Goal: Information Seeking & Learning: Learn about a topic

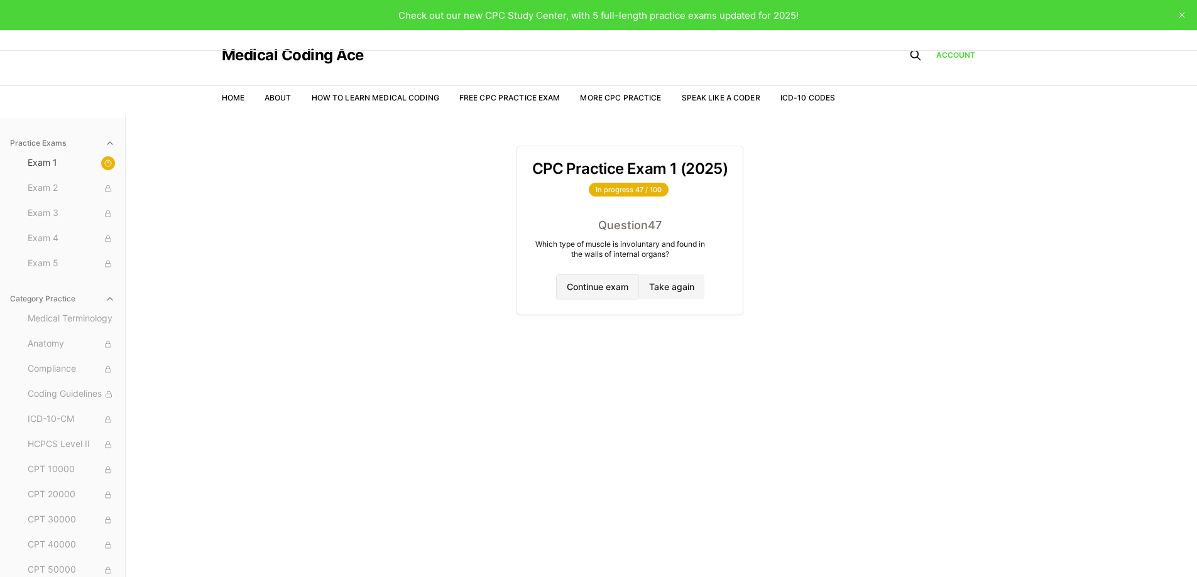
click at [562, 285] on button "Continue exam" at bounding box center [597, 287] width 83 height 25
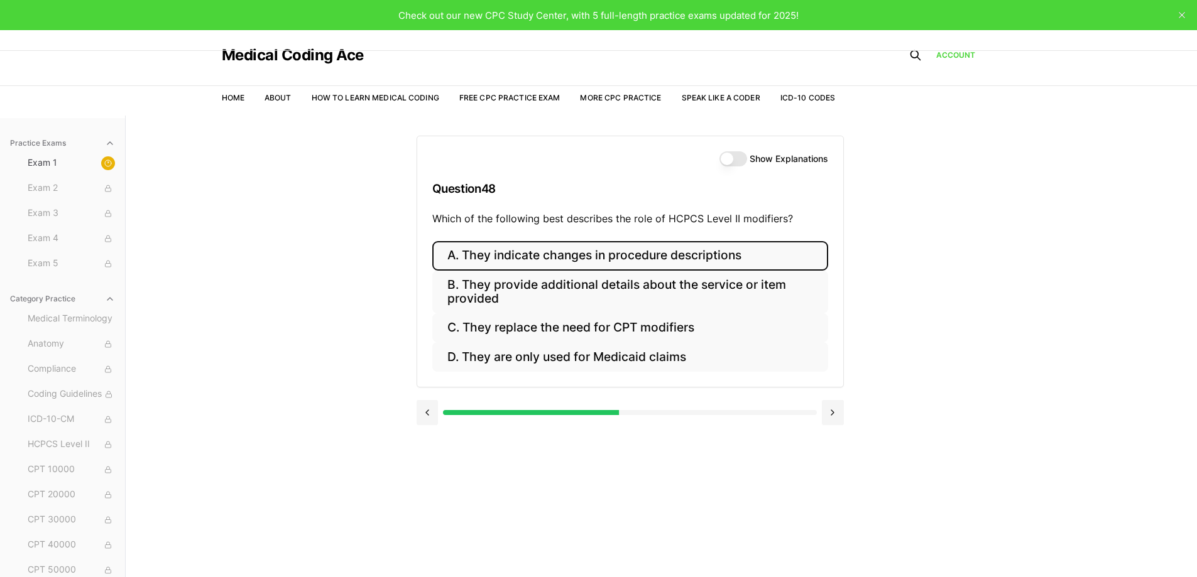
click at [701, 253] on button "A. They indicate changes in procedure descriptions" at bounding box center [630, 256] width 396 height 30
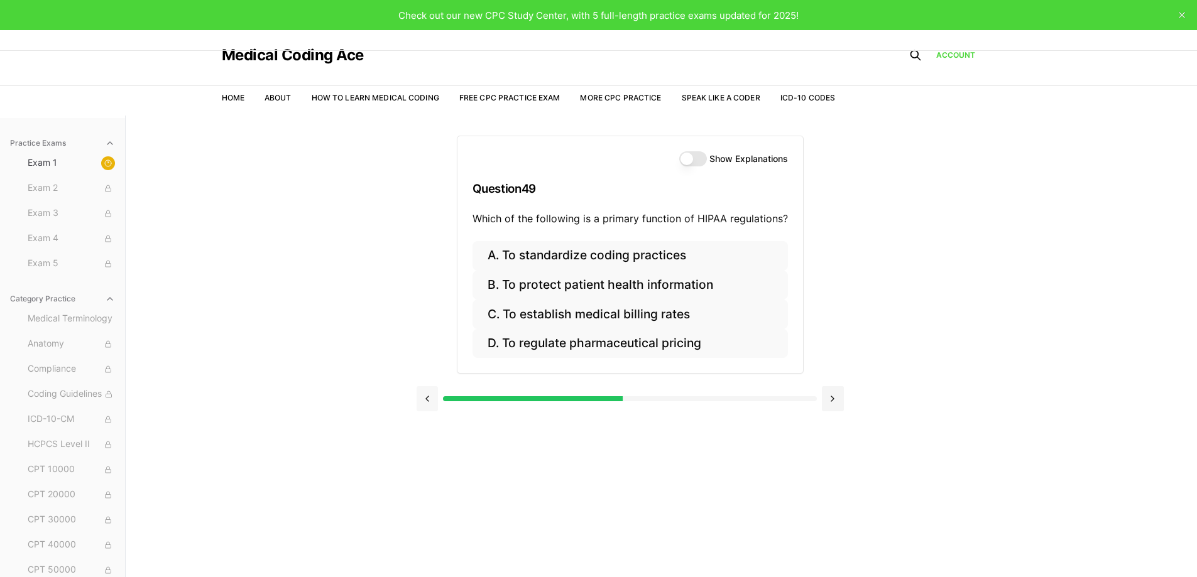
click at [431, 397] on button at bounding box center [428, 398] width 22 height 25
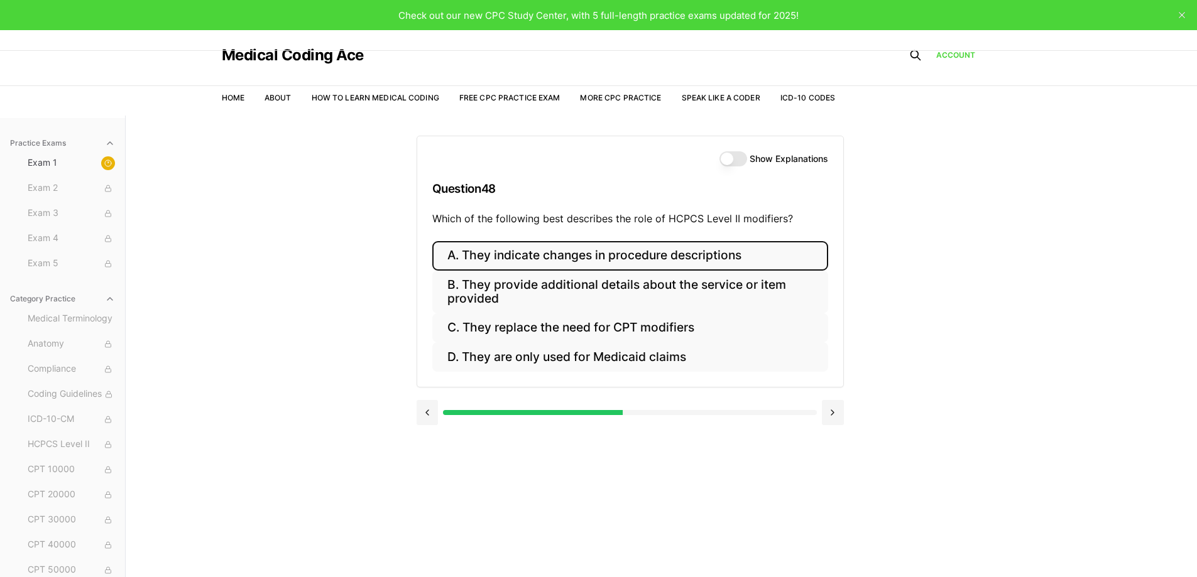
click at [731, 160] on button "Show Explanations" at bounding box center [733, 158] width 28 height 15
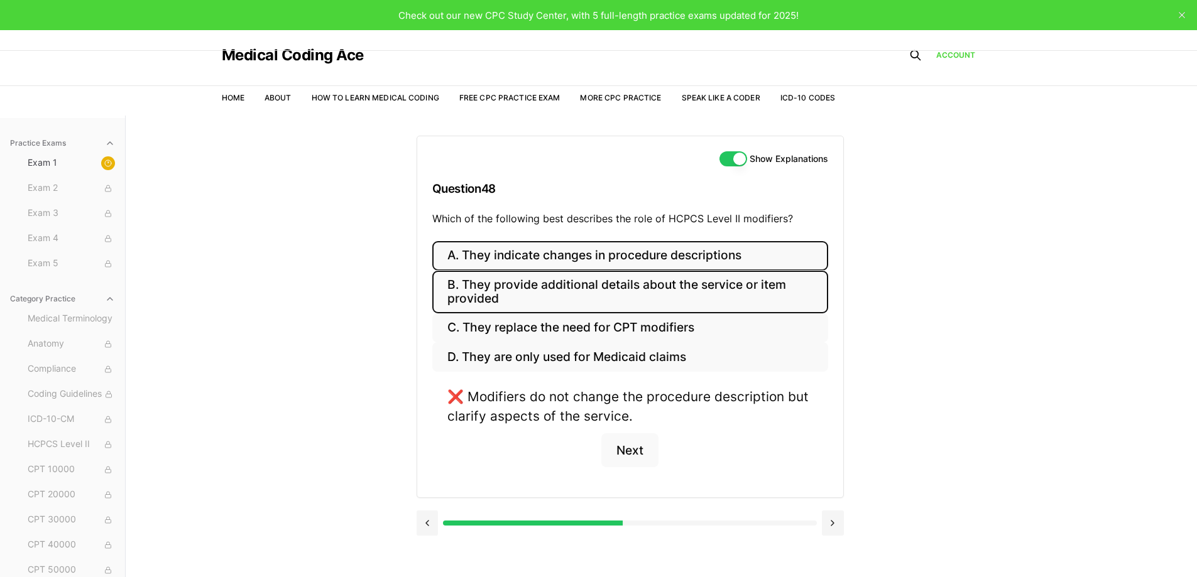
click at [640, 297] on button "B. They provide additional details about the service or item provided" at bounding box center [630, 292] width 396 height 43
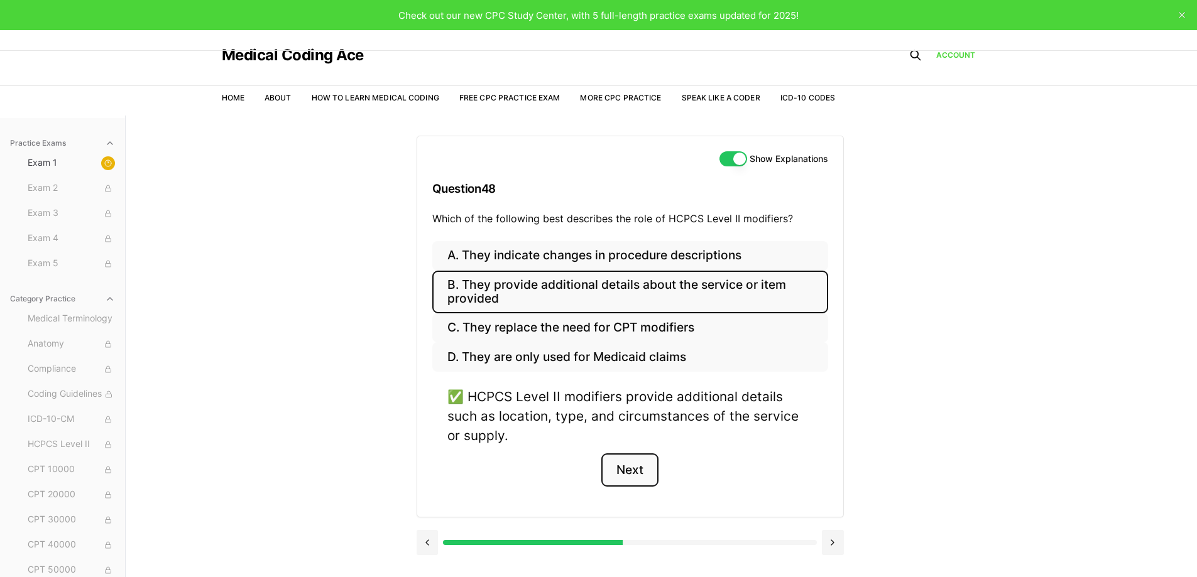
click at [641, 475] on button "Next" at bounding box center [629, 471] width 57 height 34
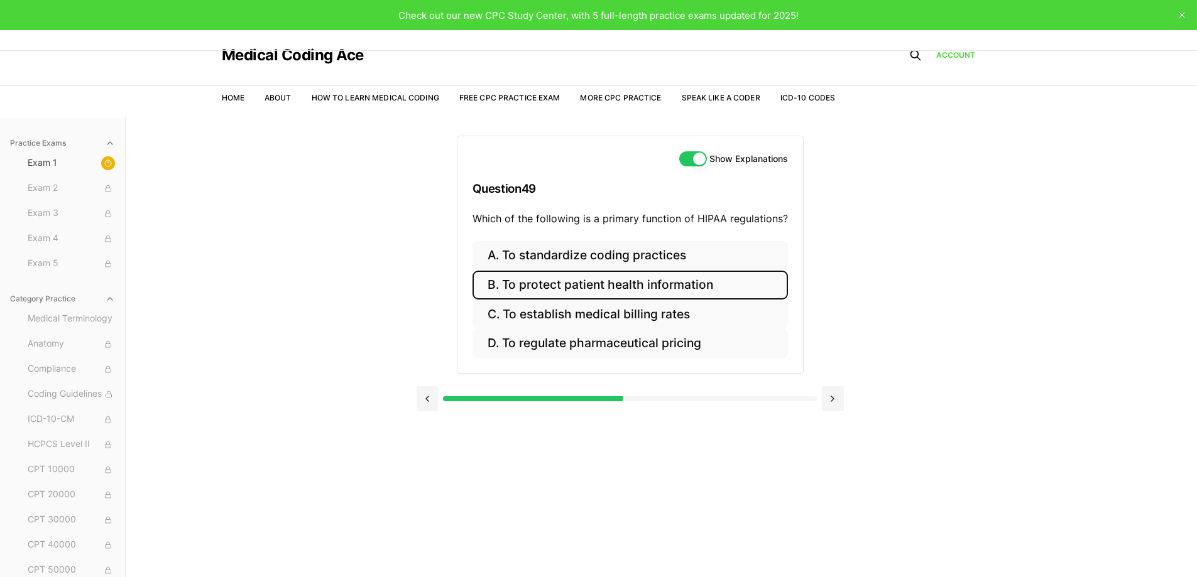
click at [658, 277] on button "B. To protect patient health information" at bounding box center [629, 286] width 315 height 30
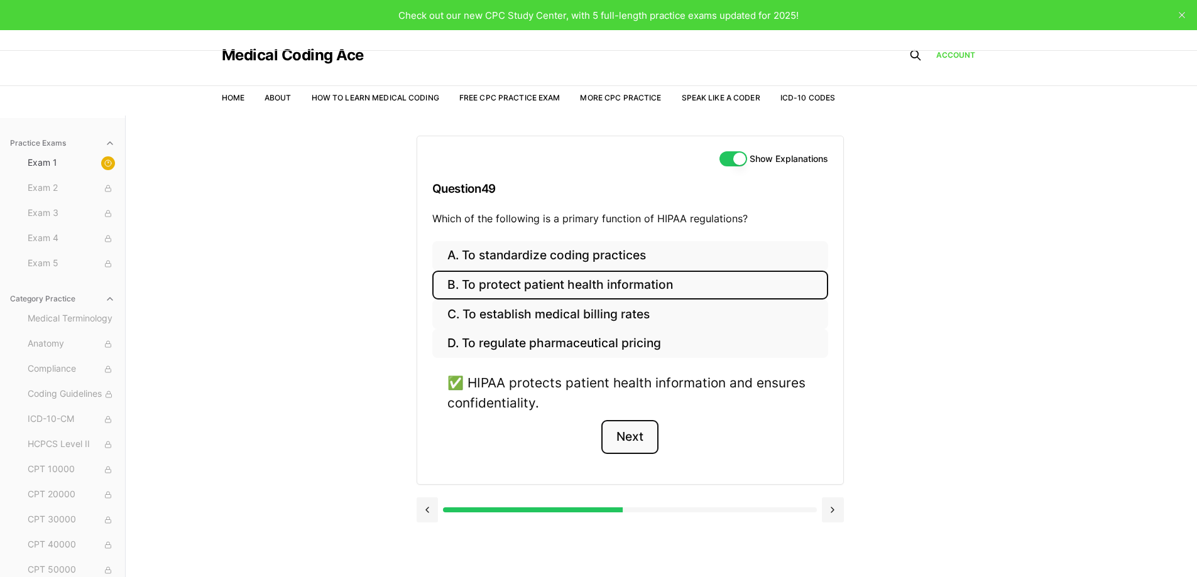
click at [639, 444] on button "Next" at bounding box center [629, 437] width 57 height 34
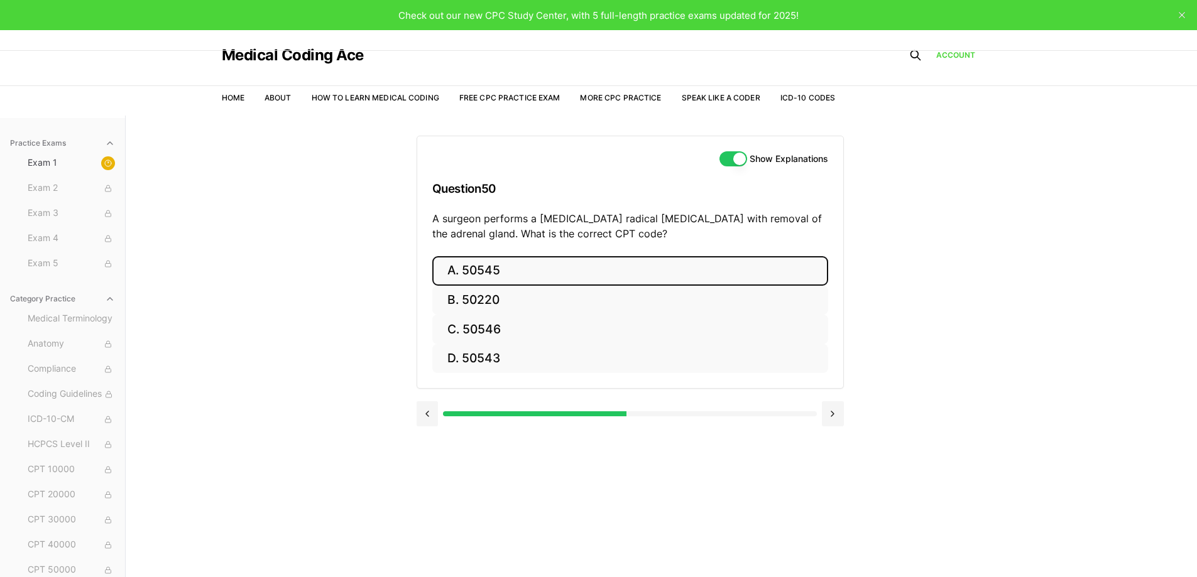
click at [486, 263] on button "A. 50545" at bounding box center [630, 271] width 396 height 30
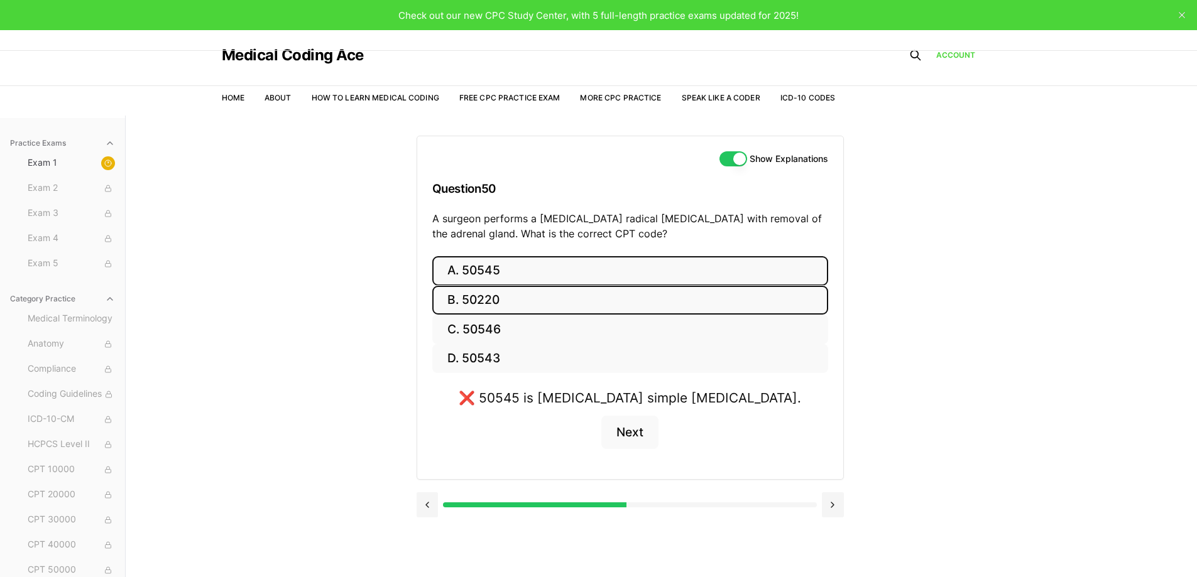
click at [496, 294] on button "B. 50220" at bounding box center [630, 301] width 396 height 30
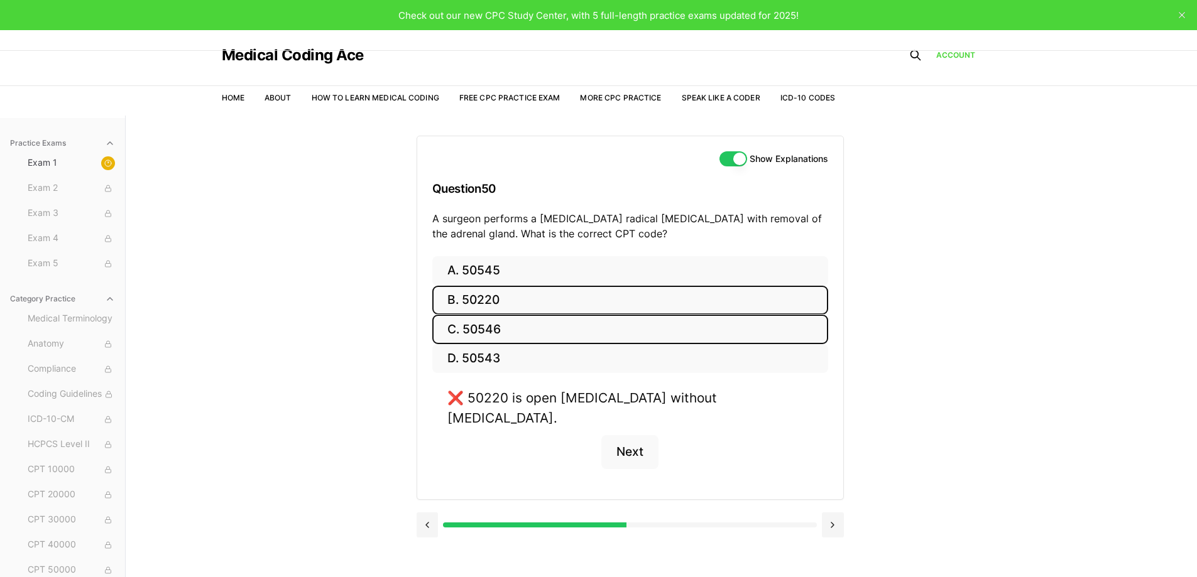
click at [515, 328] on button "C. 50546" at bounding box center [630, 330] width 396 height 30
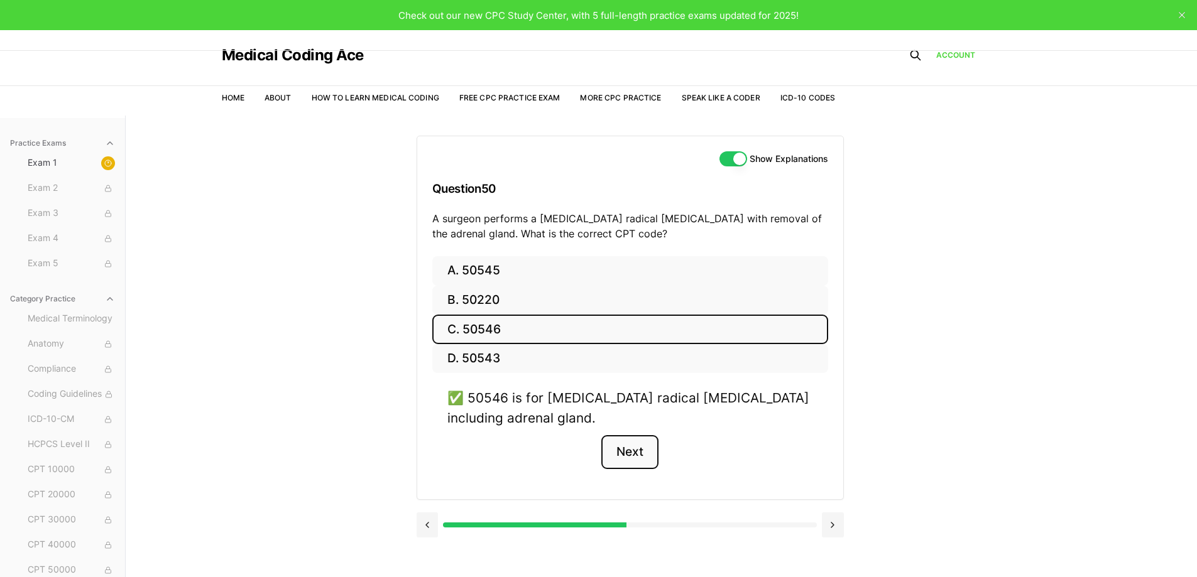
click at [638, 445] on button "Next" at bounding box center [629, 452] width 57 height 34
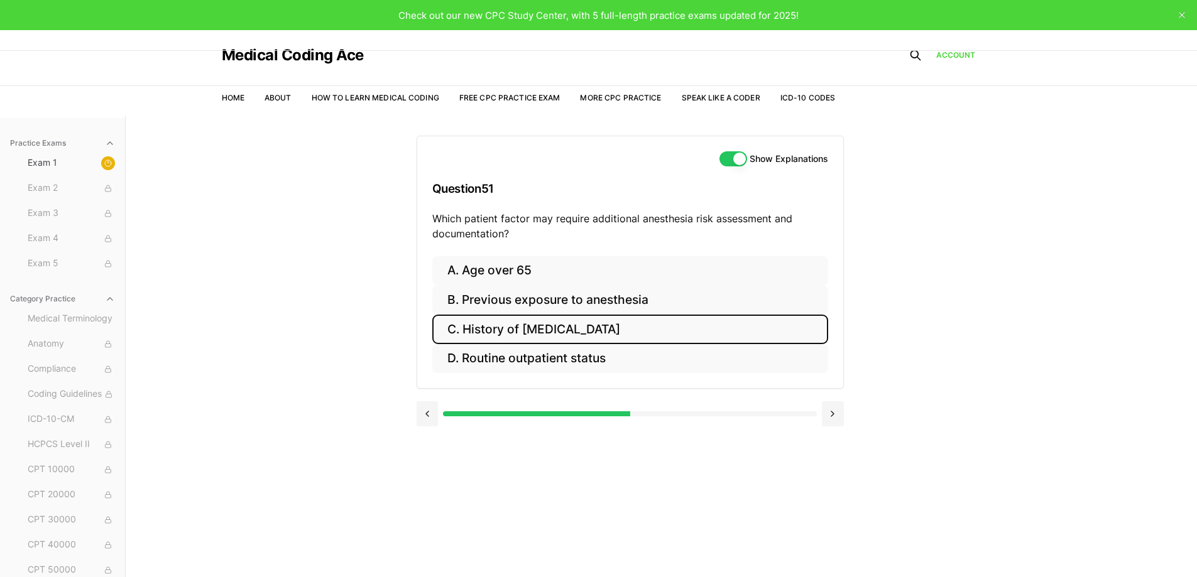
click at [511, 337] on button "C. History of [MEDICAL_DATA]" at bounding box center [630, 330] width 396 height 30
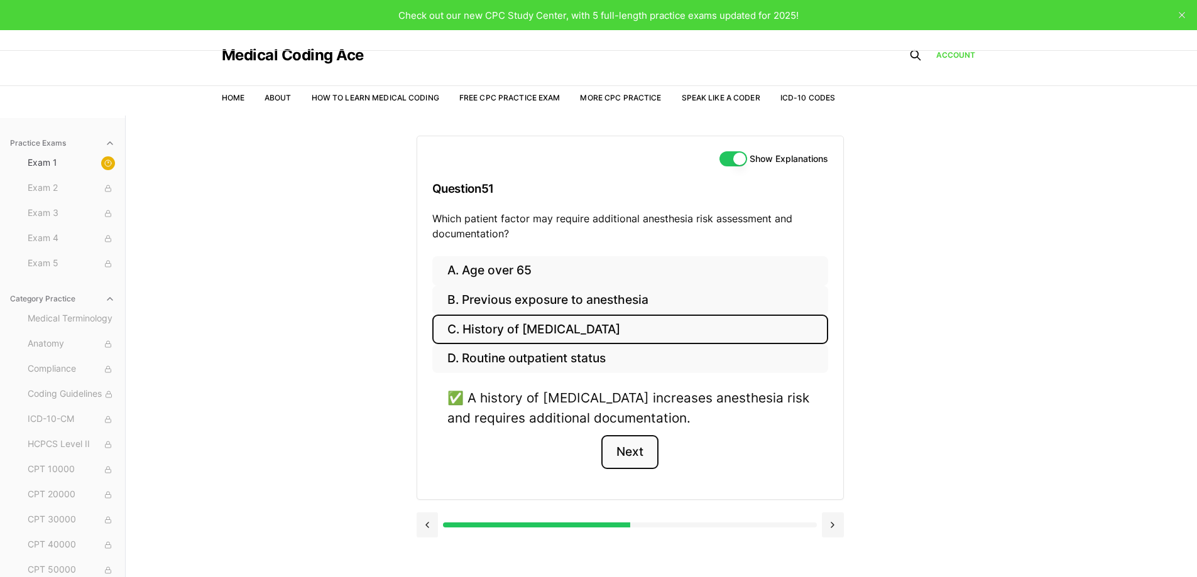
click at [624, 463] on button "Next" at bounding box center [629, 452] width 57 height 34
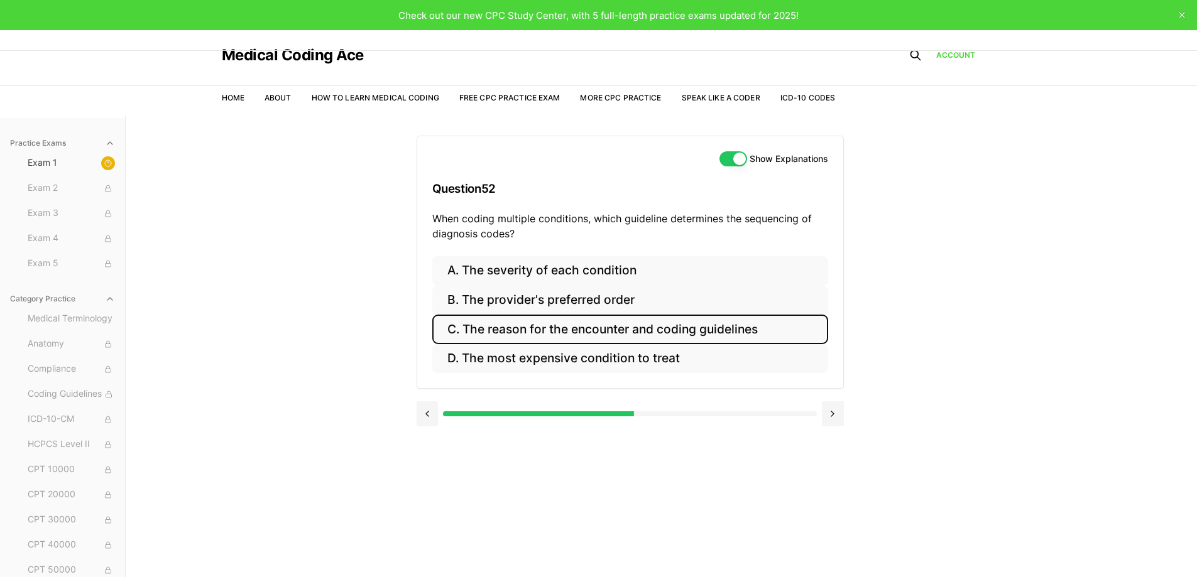
click at [756, 340] on button "C. The reason for the encounter and coding guidelines" at bounding box center [630, 330] width 396 height 30
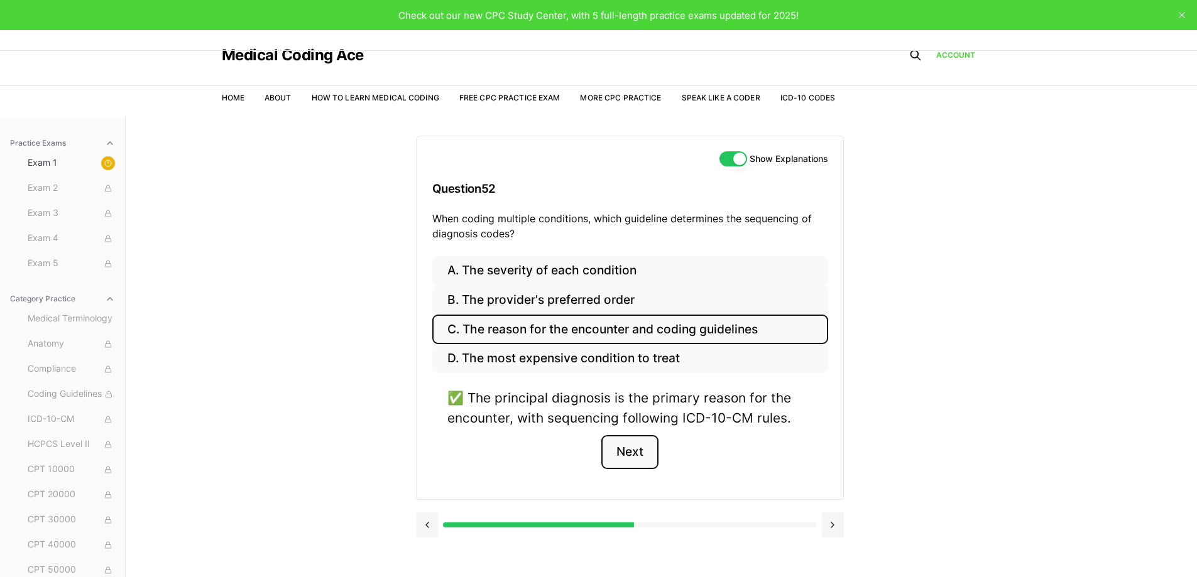
click at [642, 452] on button "Next" at bounding box center [629, 452] width 57 height 34
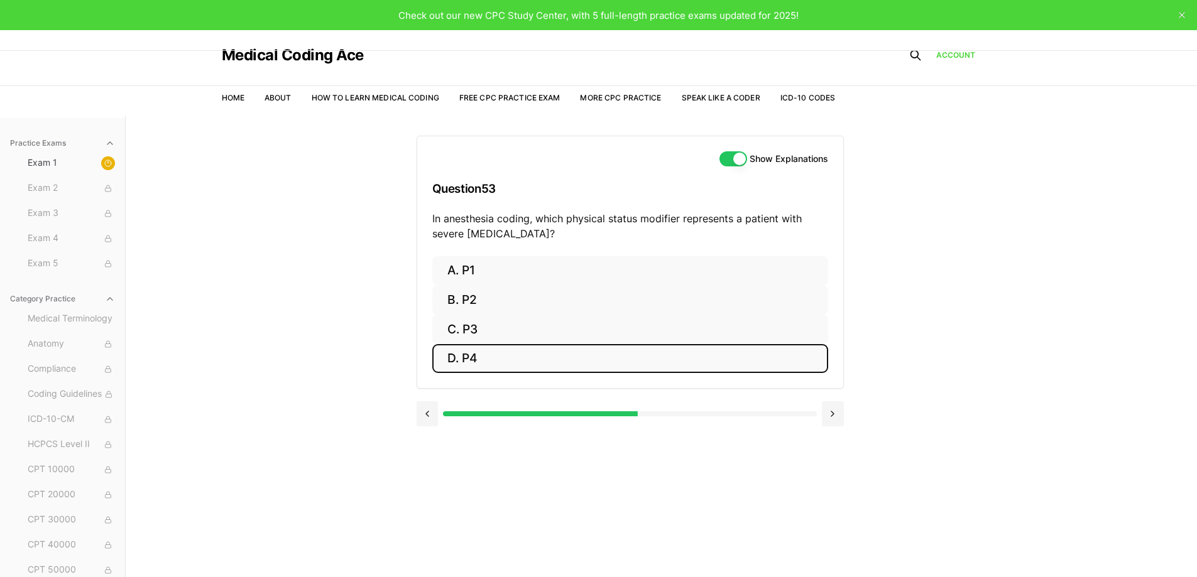
click at [474, 353] on button "D. P4" at bounding box center [630, 359] width 396 height 30
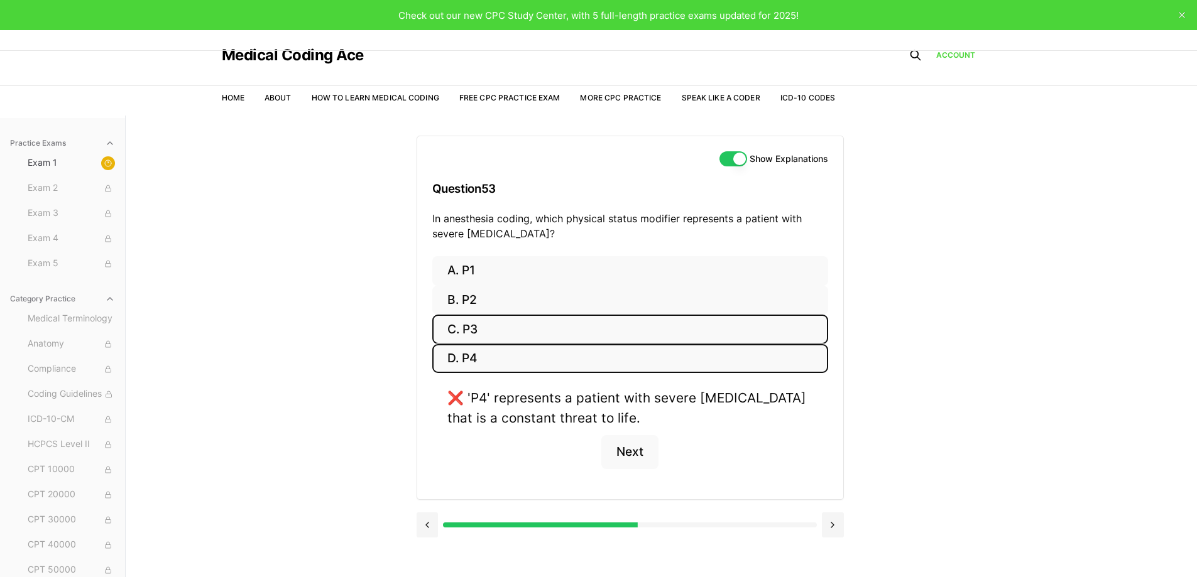
click at [490, 334] on button "C. P3" at bounding box center [630, 330] width 396 height 30
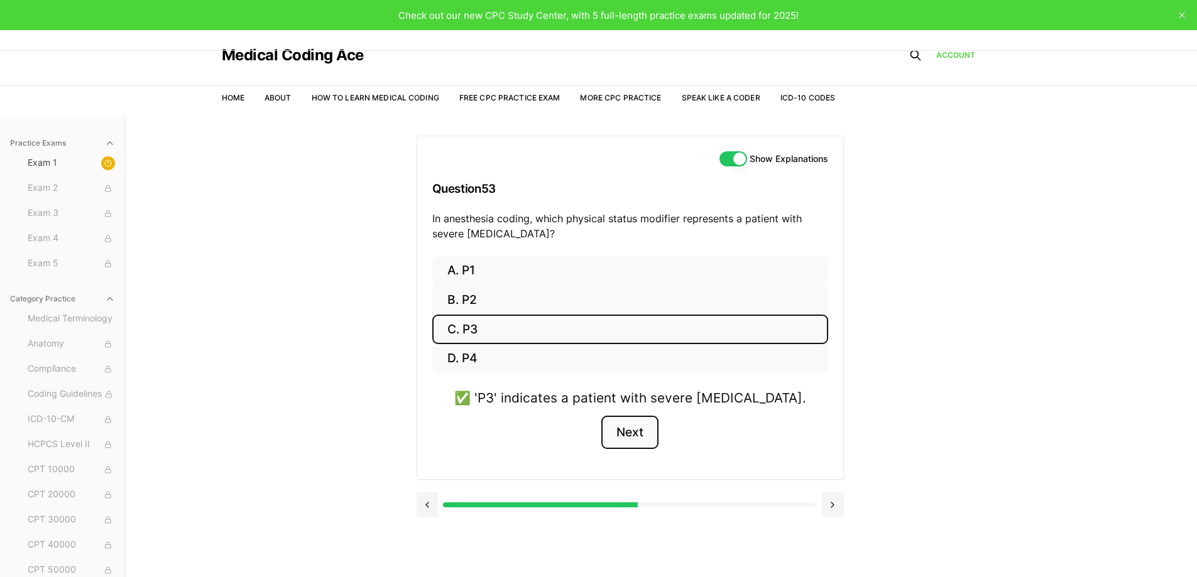
click at [632, 437] on button "Next" at bounding box center [629, 433] width 57 height 34
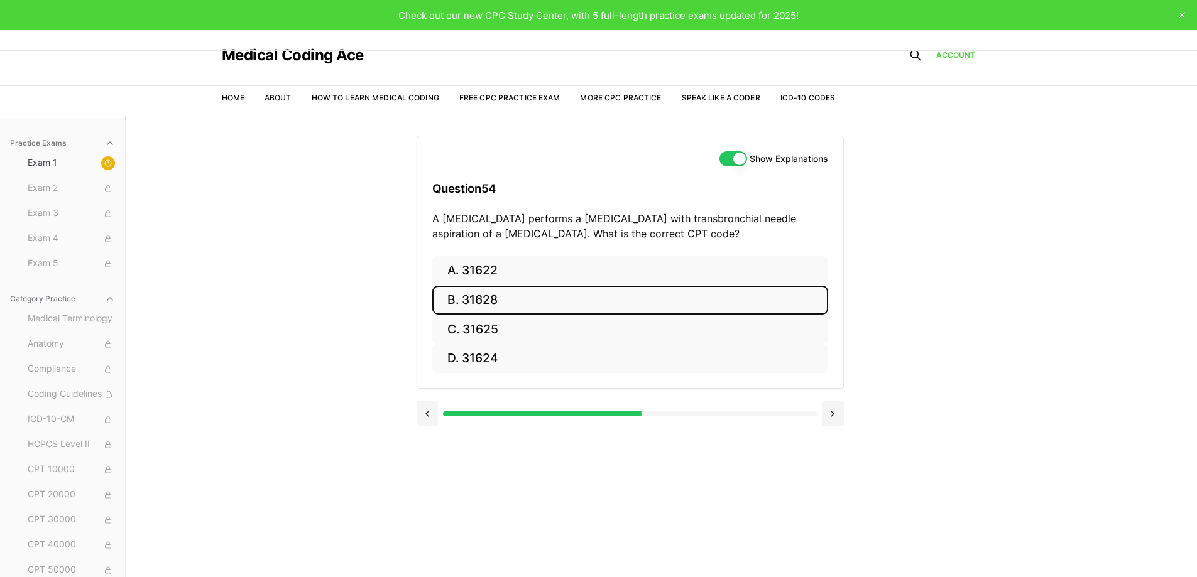
click at [494, 308] on button "B. 31628" at bounding box center [630, 301] width 396 height 30
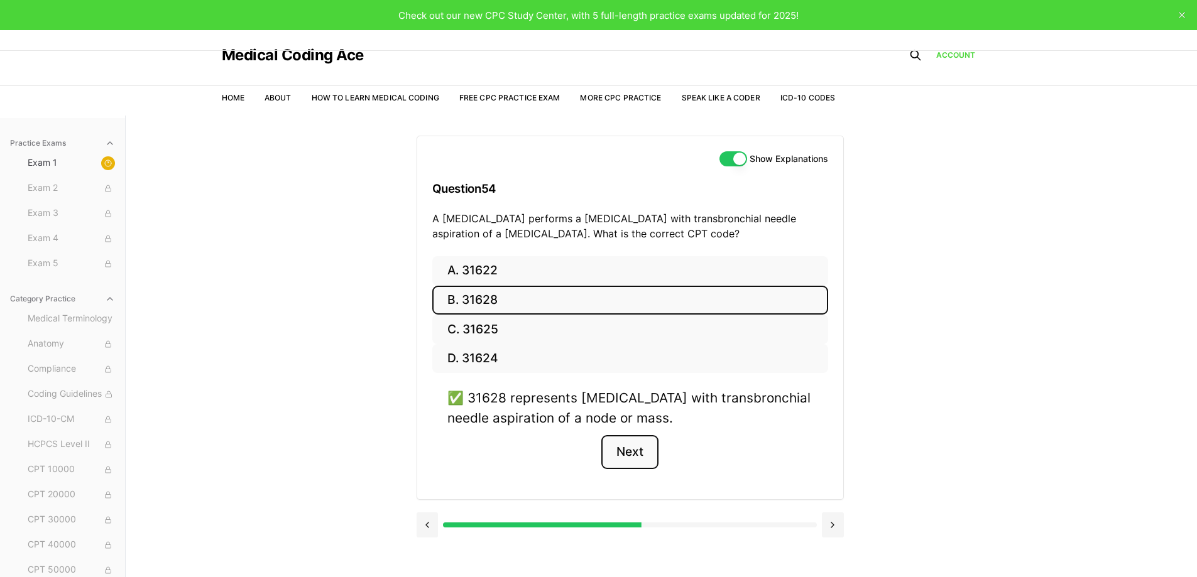
click at [624, 443] on button "Next" at bounding box center [629, 452] width 57 height 34
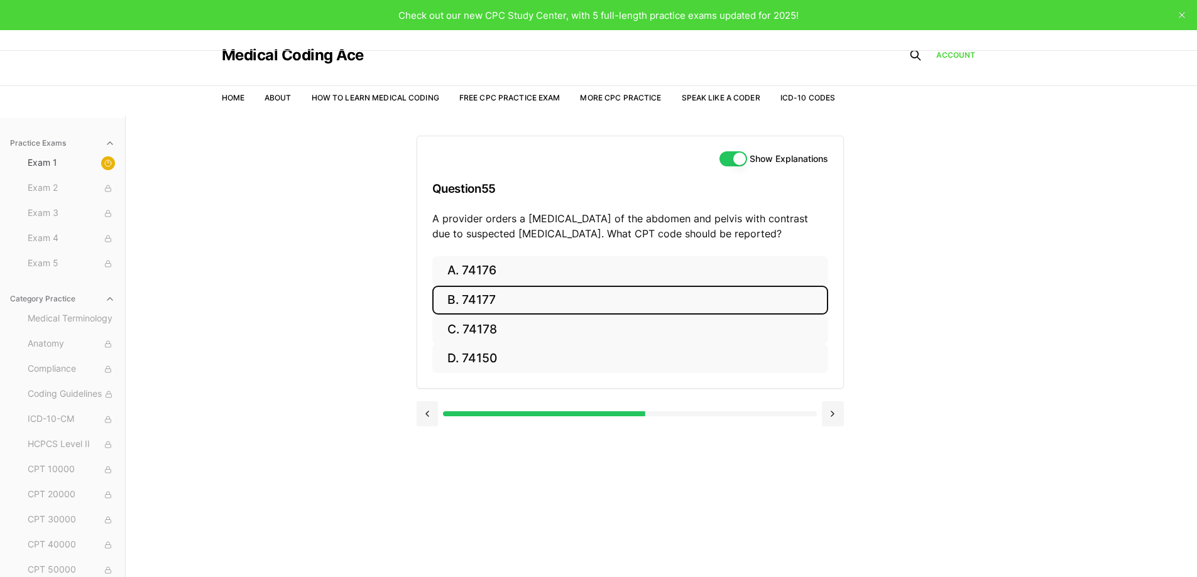
click at [484, 309] on button "B. 74177" at bounding box center [630, 301] width 396 height 30
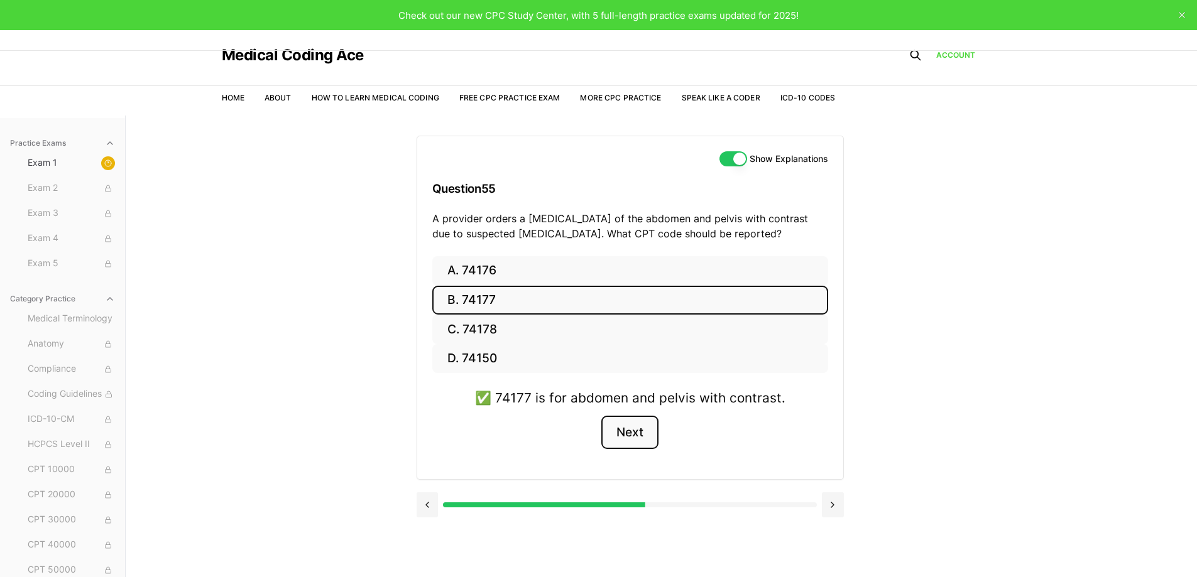
click at [643, 427] on button "Next" at bounding box center [629, 433] width 57 height 34
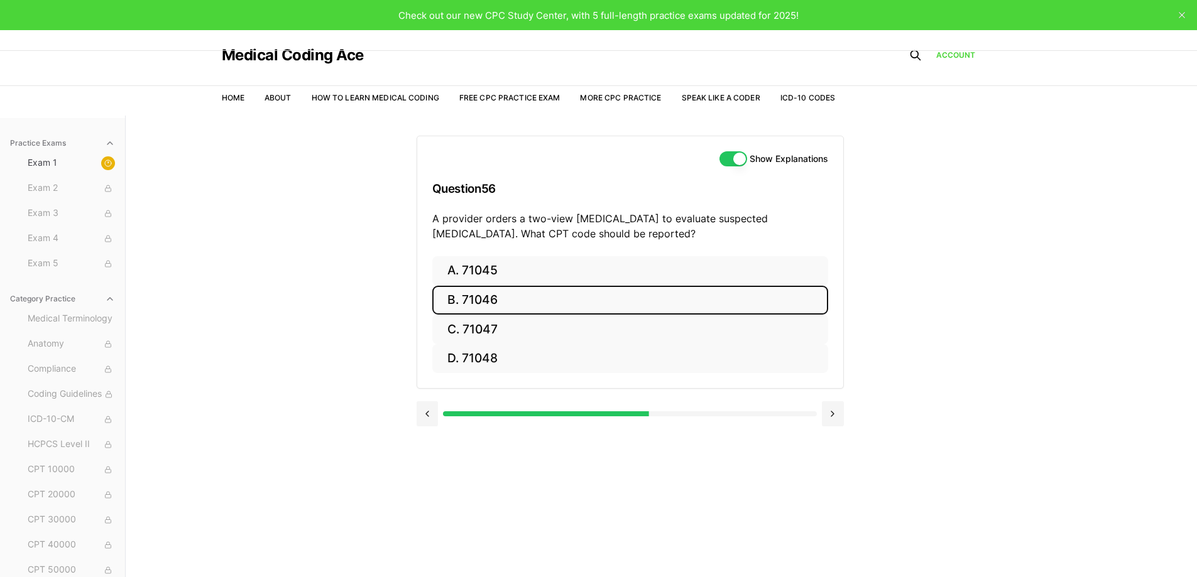
click at [484, 297] on button "B. 71046" at bounding box center [630, 301] width 396 height 30
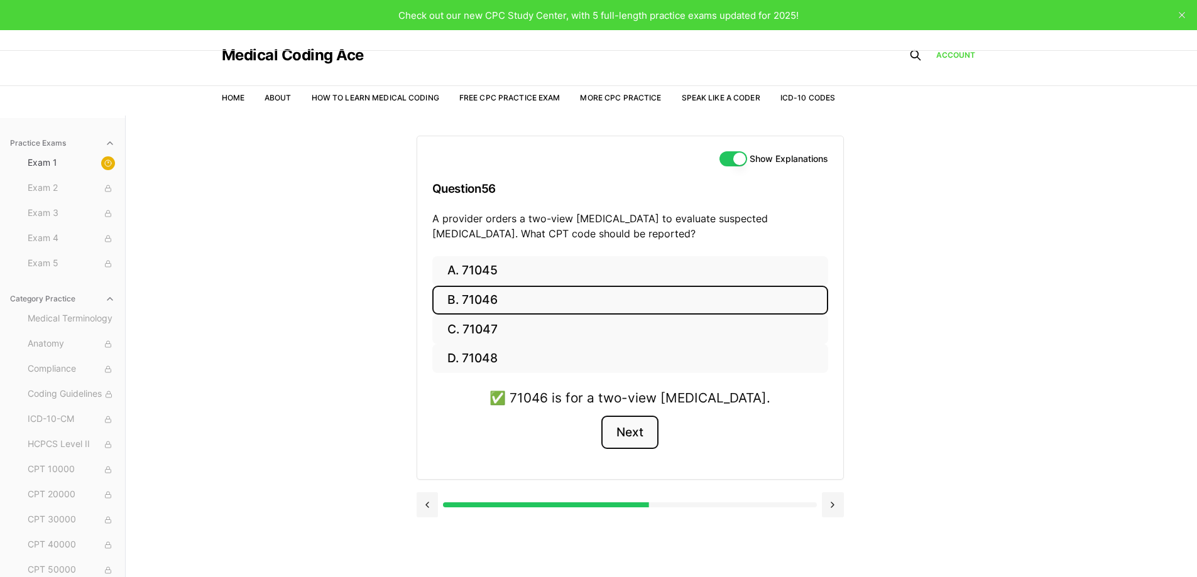
click at [635, 434] on button "Next" at bounding box center [629, 433] width 57 height 34
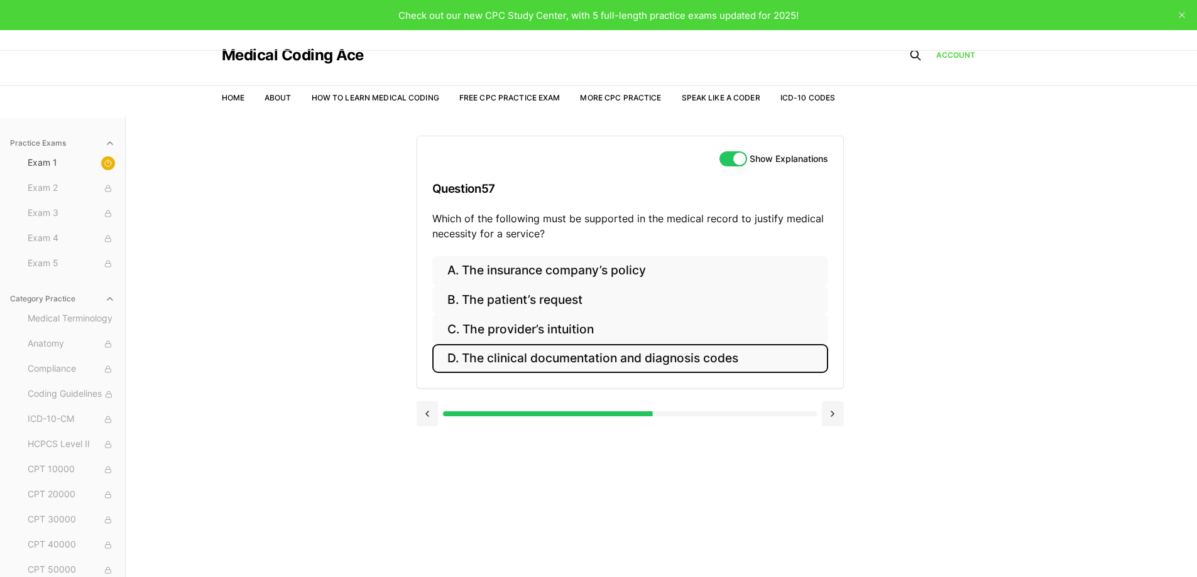
drag, startPoint x: 579, startPoint y: 360, endPoint x: 650, endPoint y: 379, distance: 73.5
click at [579, 361] on button "D. The clinical documentation and diagnosis codes" at bounding box center [630, 359] width 396 height 30
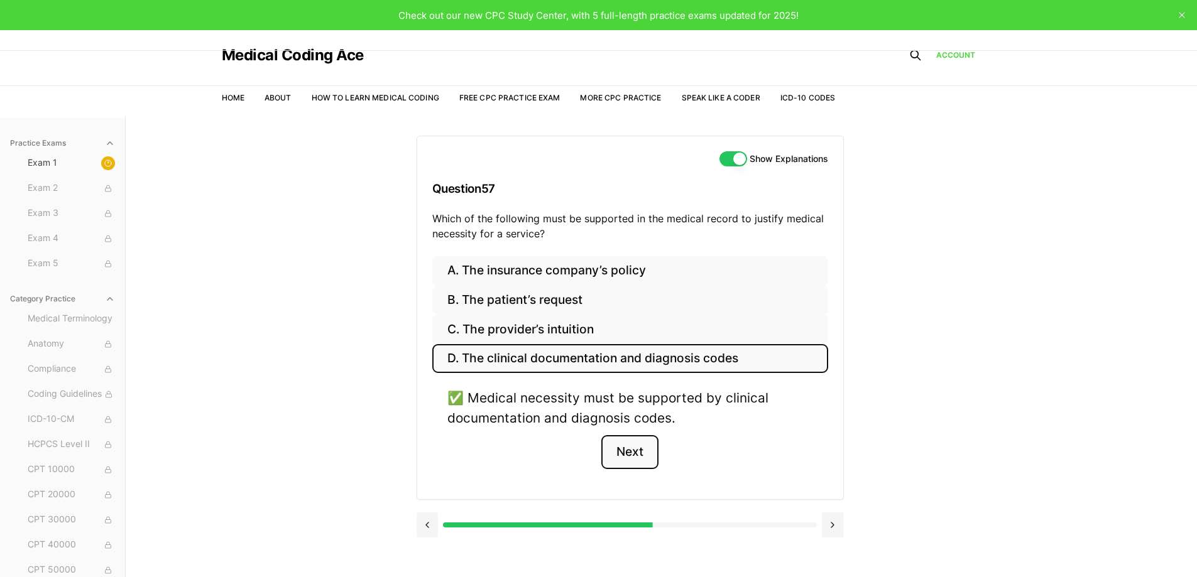
click at [618, 452] on button "Next" at bounding box center [629, 452] width 57 height 34
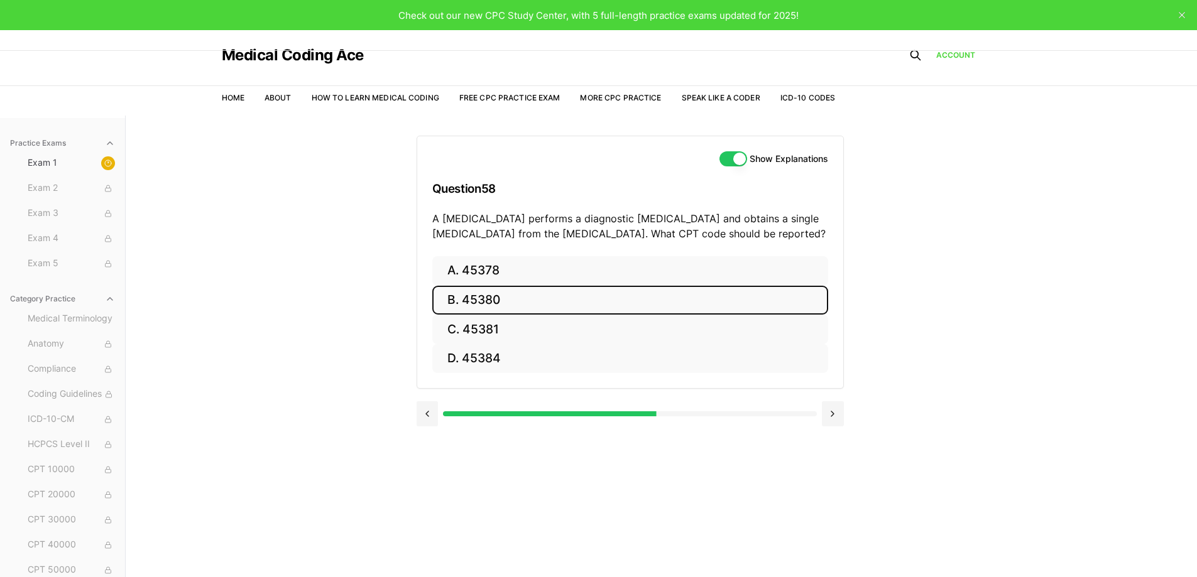
click at [560, 301] on button "B. 45380" at bounding box center [630, 301] width 396 height 30
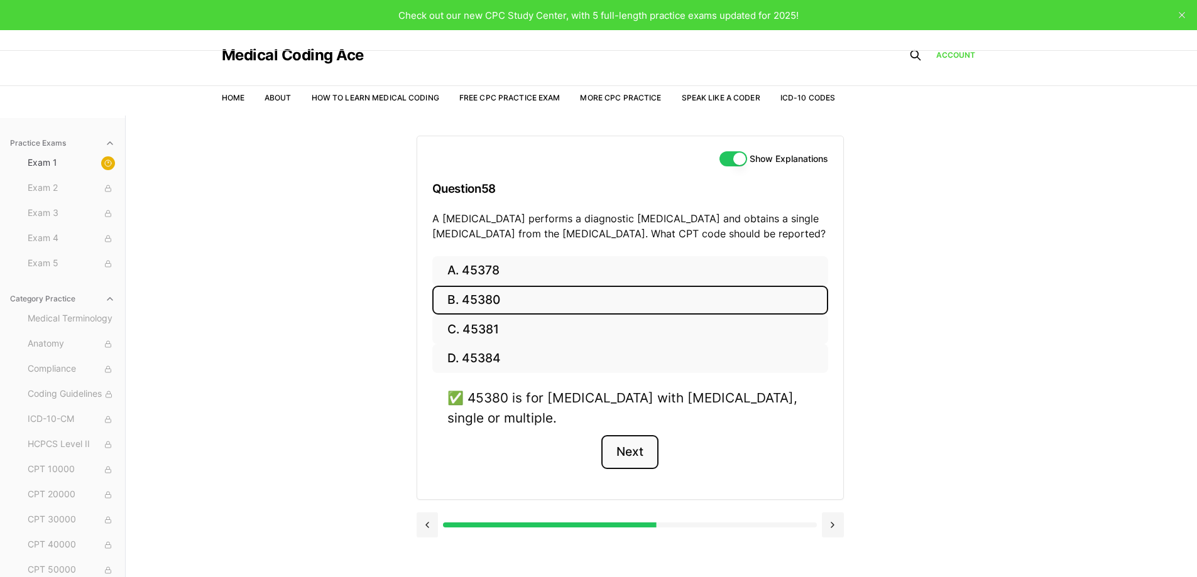
click at [621, 451] on button "Next" at bounding box center [629, 452] width 57 height 34
